Goal: Information Seeking & Learning: Learn about a topic

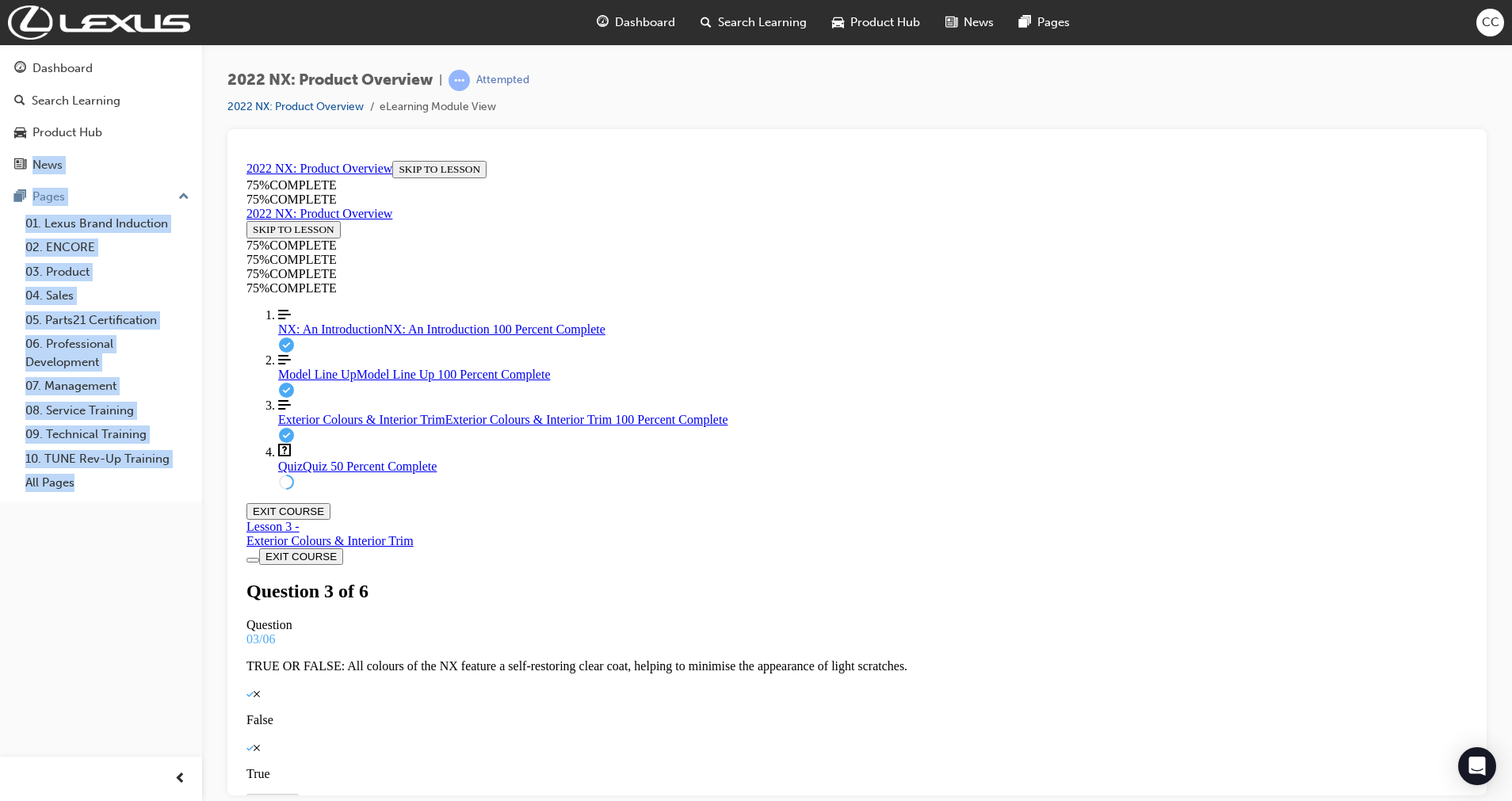
scroll to position [17, 0]
drag, startPoint x: 852, startPoint y: 540, endPoint x: 867, endPoint y: 527, distance: 19.8
drag, startPoint x: 825, startPoint y: 617, endPoint x: 864, endPoint y: 615, distance: 39.1
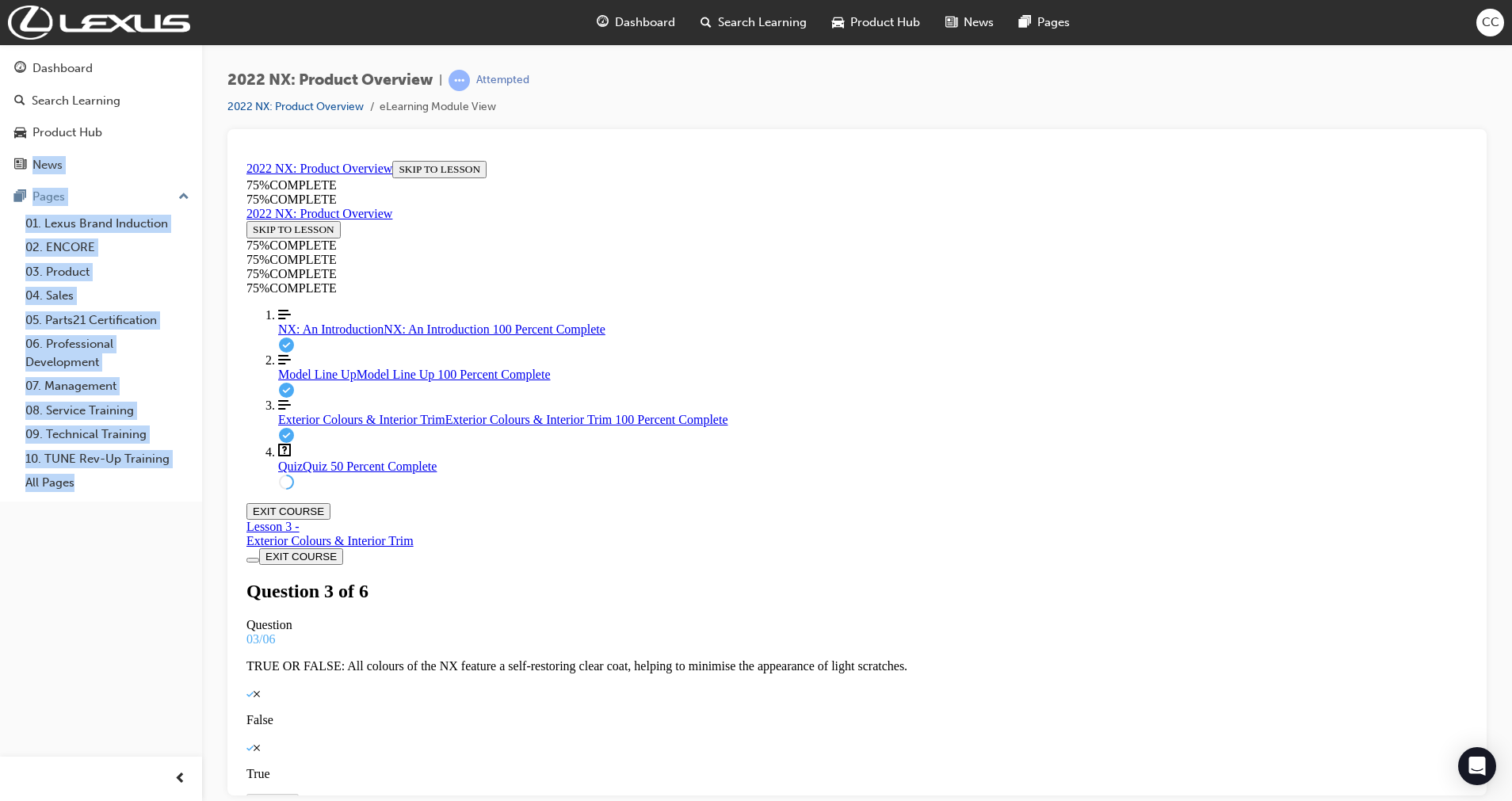
scroll to position [38, 0]
drag, startPoint x: 883, startPoint y: 515, endPoint x: 928, endPoint y: 655, distance: 147.1
drag, startPoint x: 832, startPoint y: 510, endPoint x: 882, endPoint y: 507, distance: 50.1
